Goal: Transaction & Acquisition: Purchase product/service

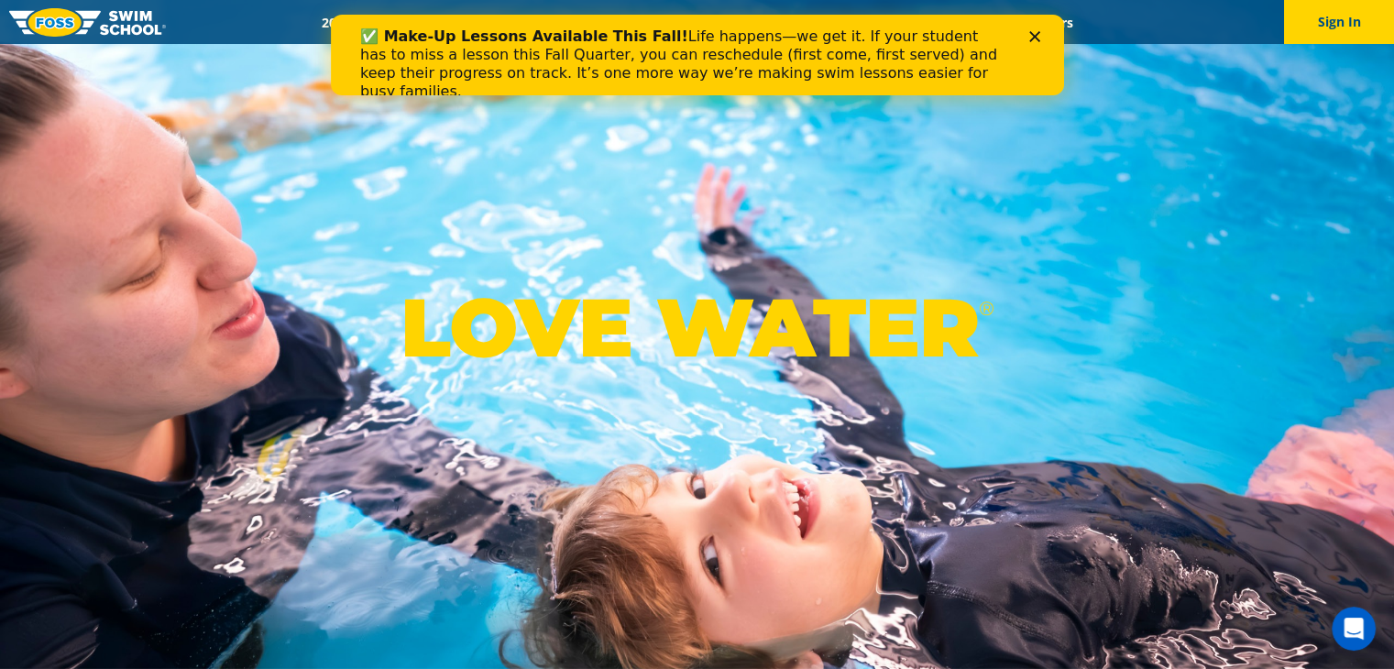
click at [1034, 34] on icon "Close" at bounding box center [1033, 36] width 11 height 11
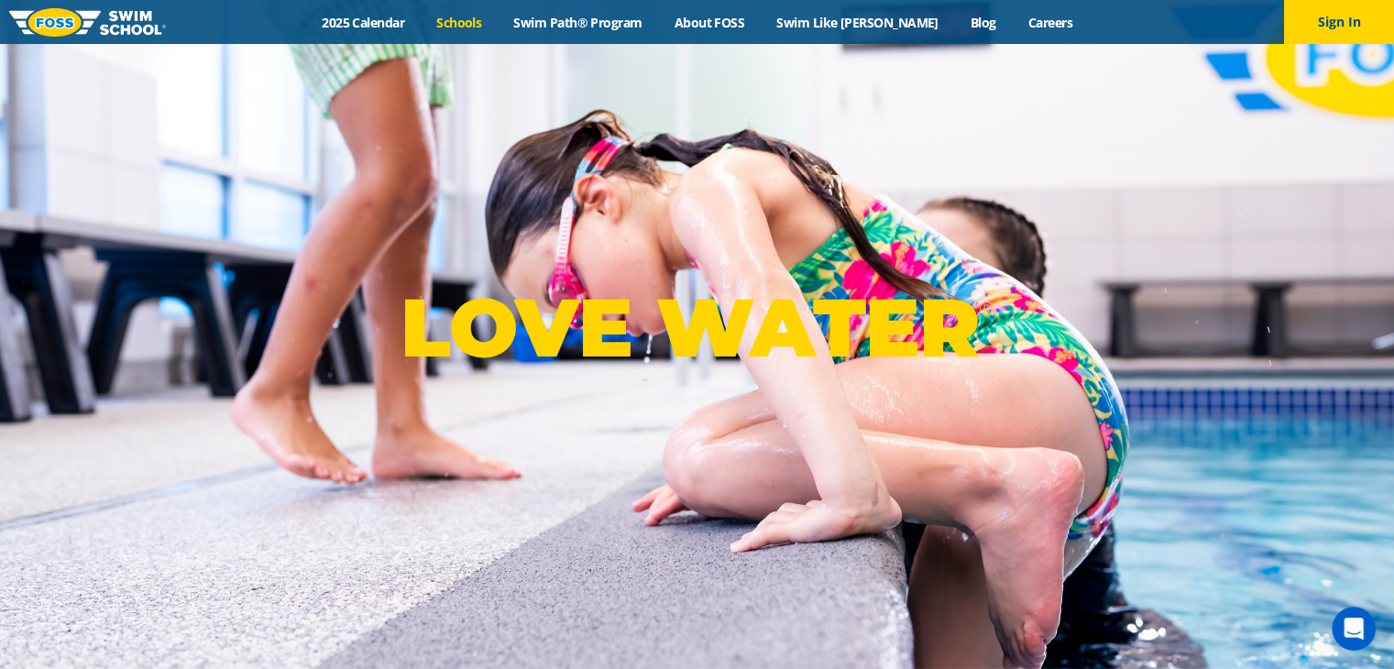
click at [493, 20] on link "Schools" at bounding box center [459, 22] width 77 height 17
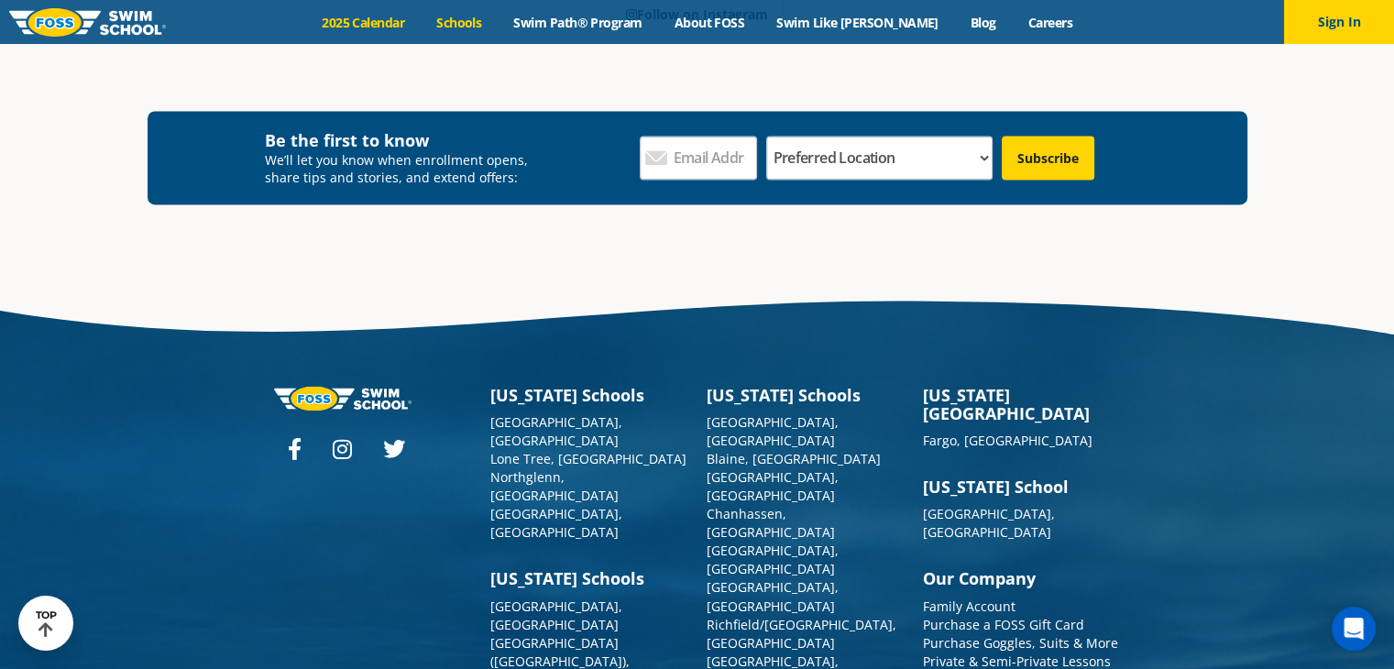
scroll to position [2900, 0]
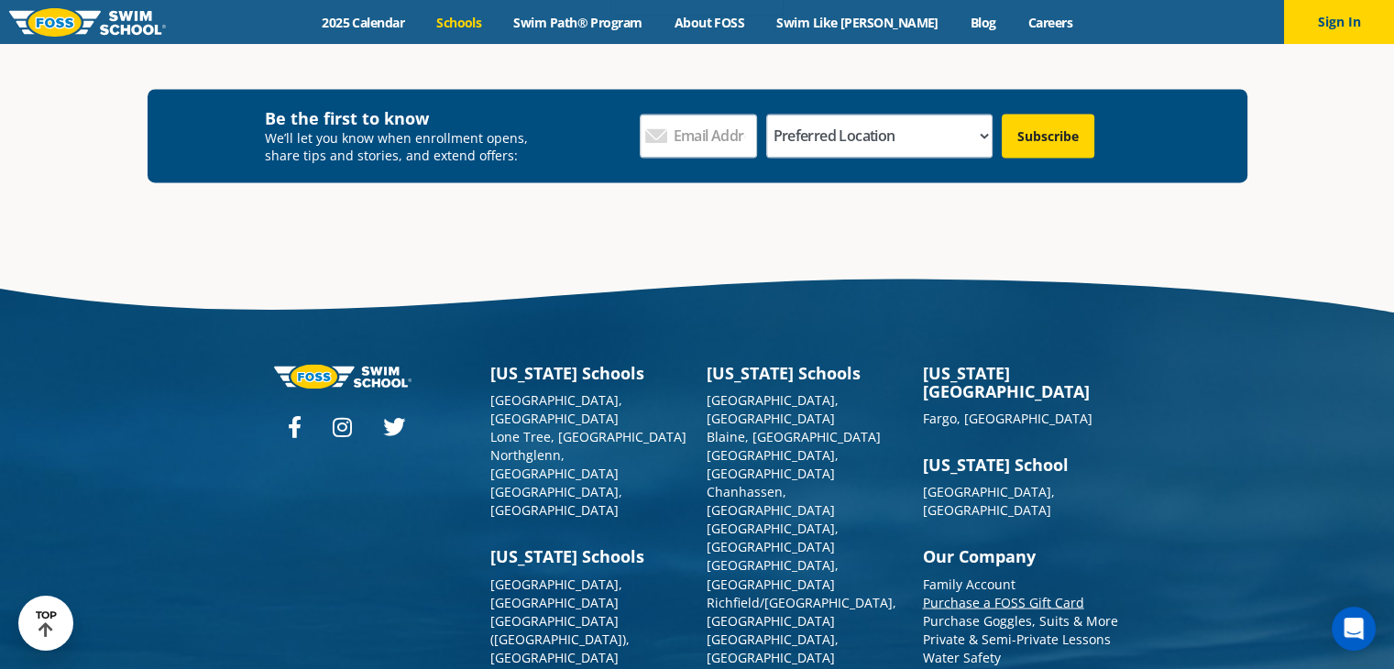
click at [957, 593] on link "Purchase a FOSS Gift Card" at bounding box center [1003, 601] width 161 height 17
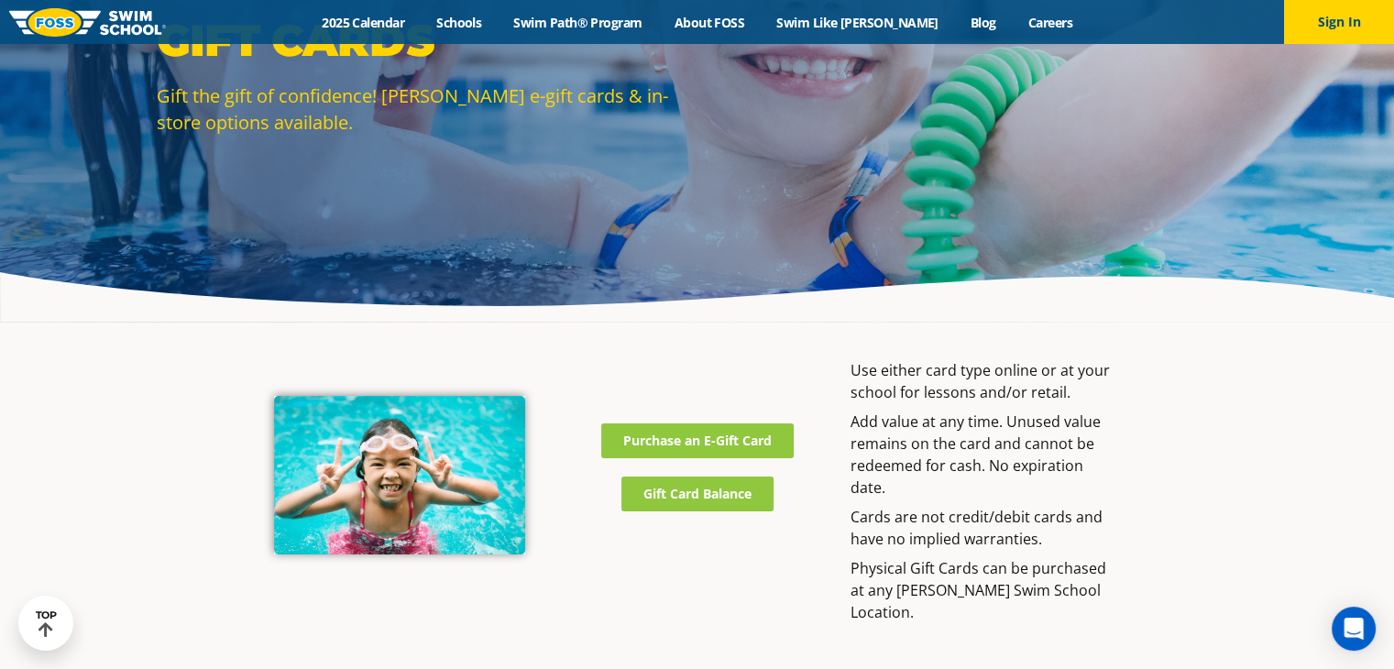
scroll to position [731, 0]
